Goal: Complete application form

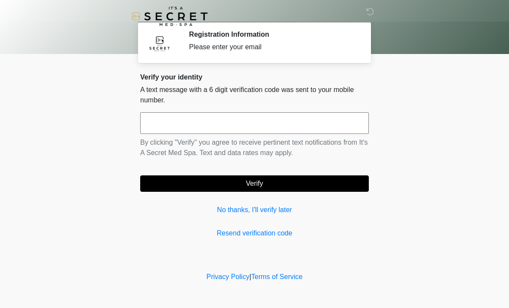
click at [242, 126] on input "text" at bounding box center [254, 123] width 229 height 22
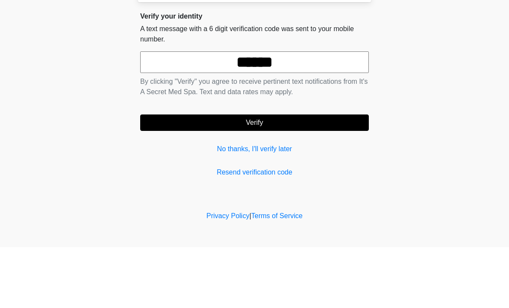
type input "******"
click at [268, 175] on button "Verify" at bounding box center [254, 183] width 229 height 16
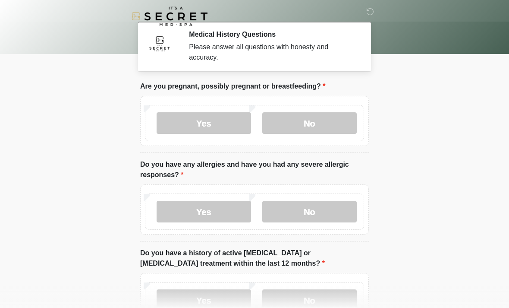
click at [320, 119] on label "No" at bounding box center [309, 123] width 94 height 22
click at [311, 214] on label "No" at bounding box center [309, 212] width 94 height 22
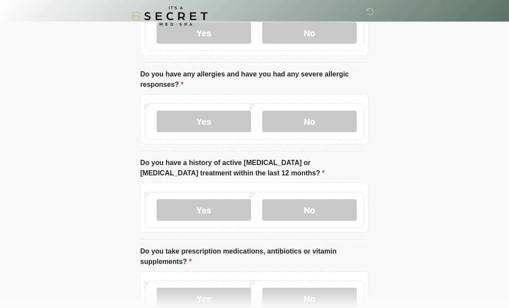
click at [310, 216] on label "No" at bounding box center [309, 210] width 94 height 22
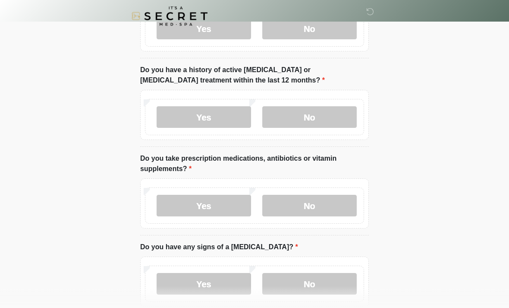
scroll to position [183, 0]
click at [312, 207] on label "No" at bounding box center [309, 206] width 94 height 22
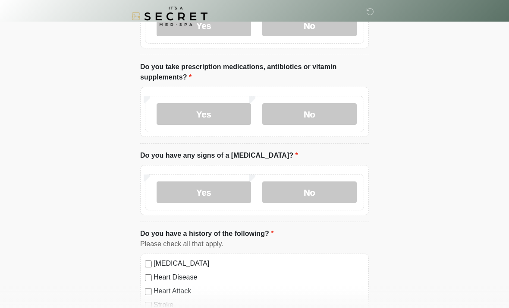
scroll to position [275, 0]
click at [321, 193] on label "No" at bounding box center [309, 192] width 94 height 22
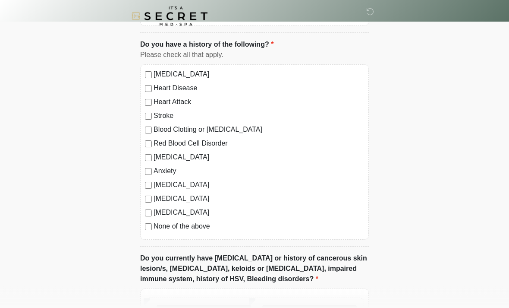
scroll to position [464, 0]
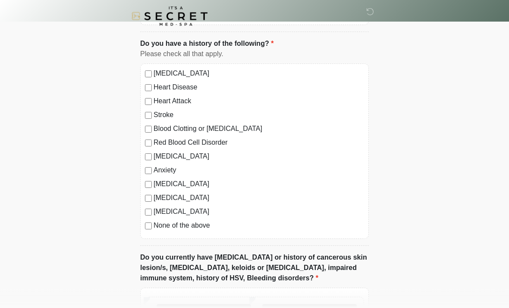
click at [142, 228] on div "High Blood Pressure Heart Disease Heart Attack Stroke Blood Clotting or Bleedin…" at bounding box center [254, 151] width 229 height 175
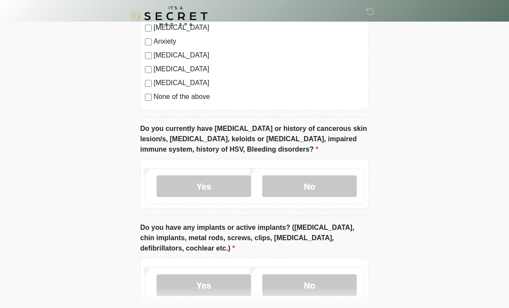
scroll to position [594, 0]
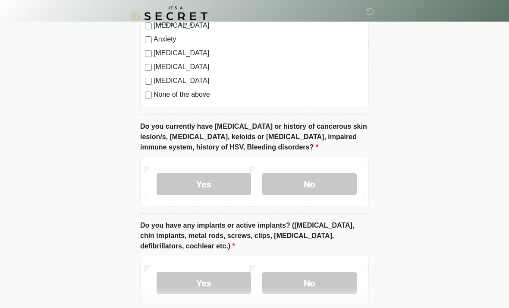
click at [216, 182] on label "Yes" at bounding box center [204, 184] width 94 height 22
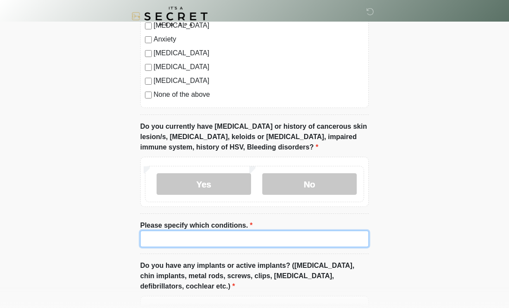
click at [254, 238] on input "Please specify which conditions." at bounding box center [254, 238] width 229 height 16
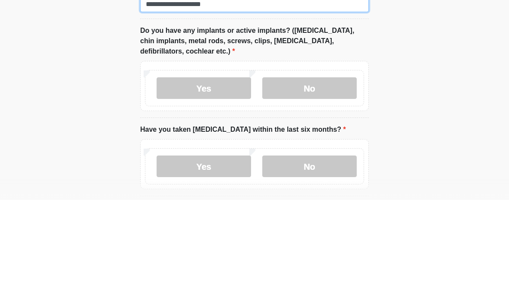
type input "**********"
click at [310, 185] on label "No" at bounding box center [309, 196] width 94 height 22
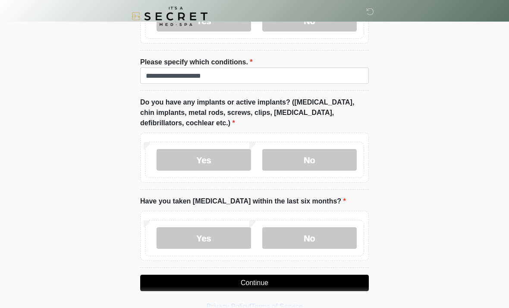
click at [313, 243] on label "No" at bounding box center [309, 238] width 94 height 22
click at [282, 278] on button "Continue" at bounding box center [254, 282] width 229 height 16
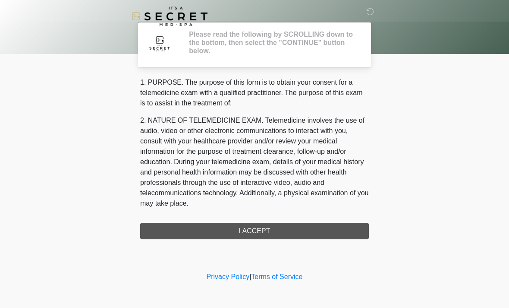
scroll to position [0, 0]
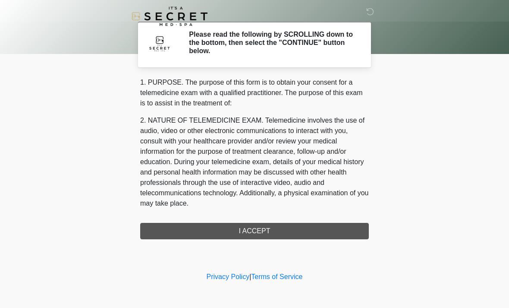
click at [287, 231] on div "1. PURPOSE. The purpose of this form is to obtain your consent for a telemedici…" at bounding box center [254, 158] width 229 height 162
click at [261, 226] on div "1. PURPOSE. The purpose of this form is to obtain your consent for a telemedici…" at bounding box center [254, 158] width 229 height 162
click at [257, 229] on div "1. PURPOSE. The purpose of this form is to obtain your consent for a telemedici…" at bounding box center [254, 158] width 229 height 162
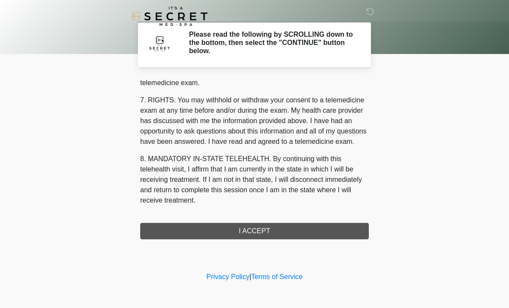
click at [272, 229] on button "I ACCEPT" at bounding box center [254, 231] width 229 height 16
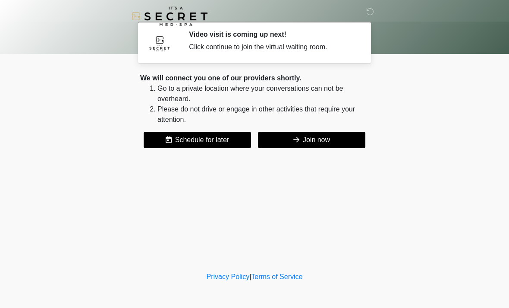
click at [329, 136] on button "Join now" at bounding box center [311, 140] width 107 height 16
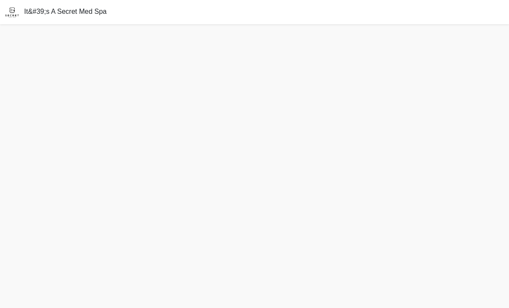
click at [73, 11] on span "It&#39;s A Secret Med Spa" at bounding box center [65, 11] width 82 height 7
